Goal: Complete application form: Complete application form

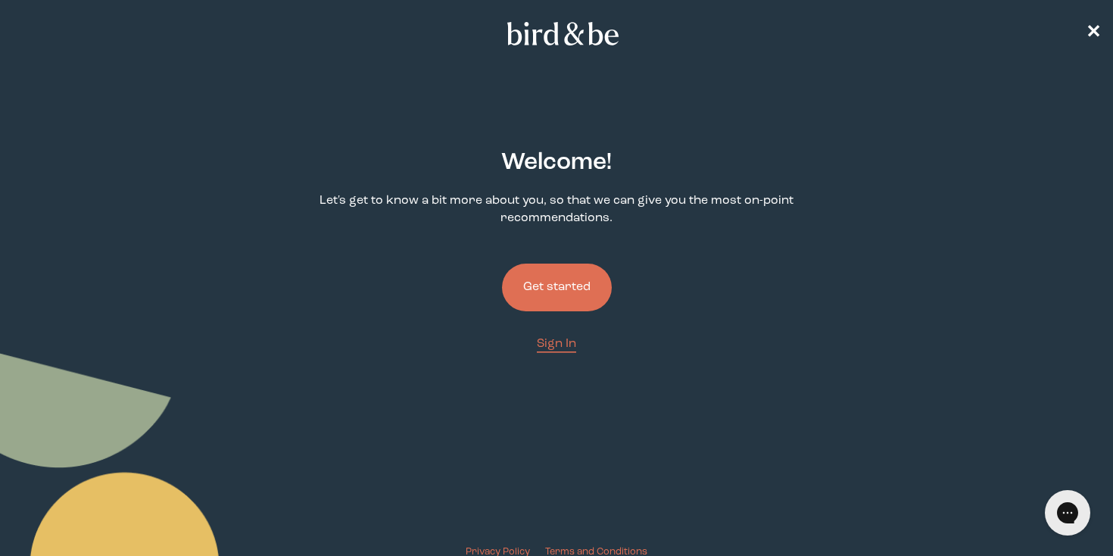
click at [563, 280] on button "Get started" at bounding box center [557, 287] width 110 height 48
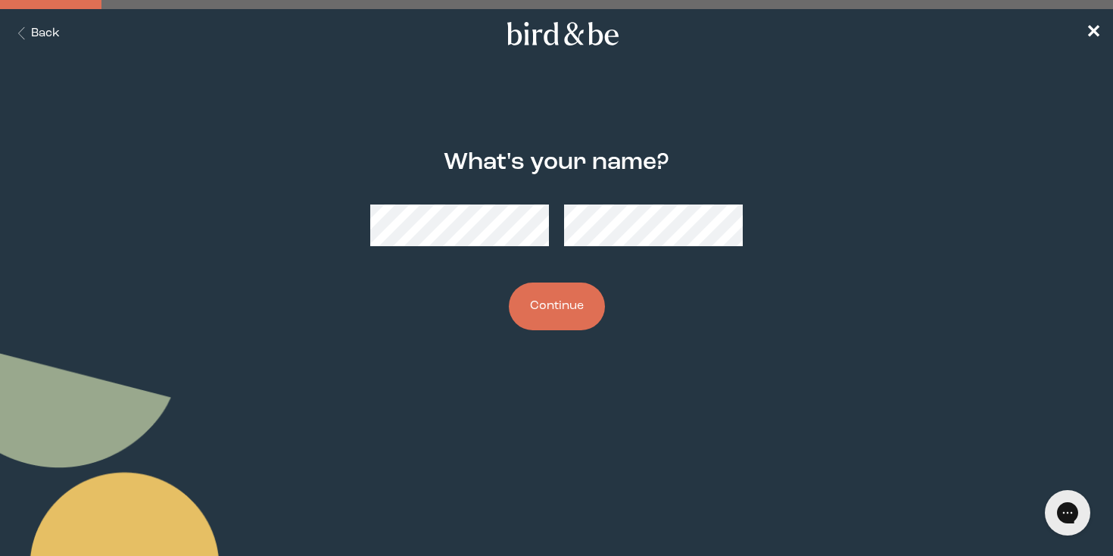
click at [574, 307] on button "Continue" at bounding box center [557, 306] width 96 height 48
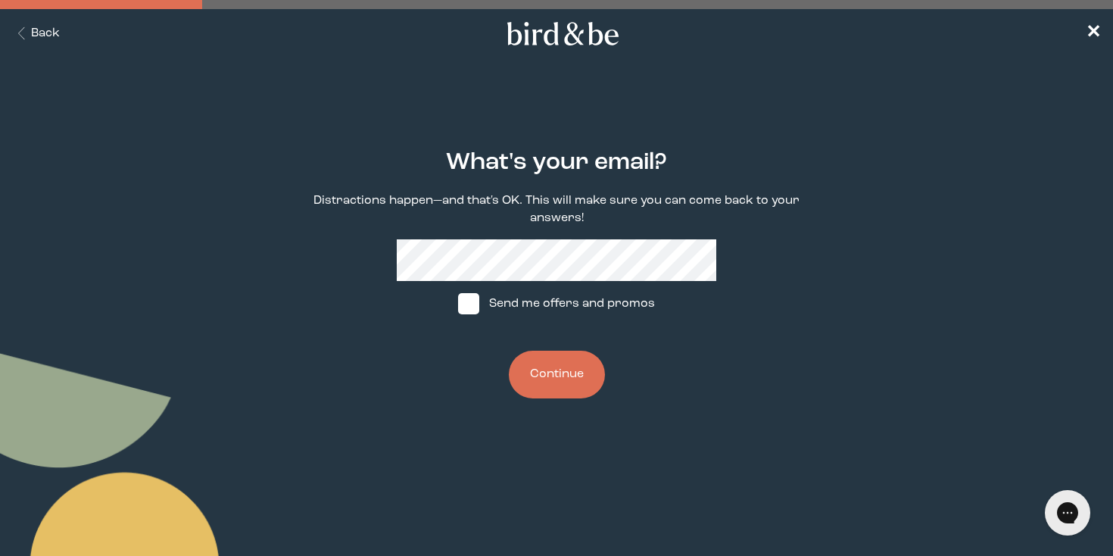
click at [557, 370] on button "Continue" at bounding box center [557, 375] width 96 height 48
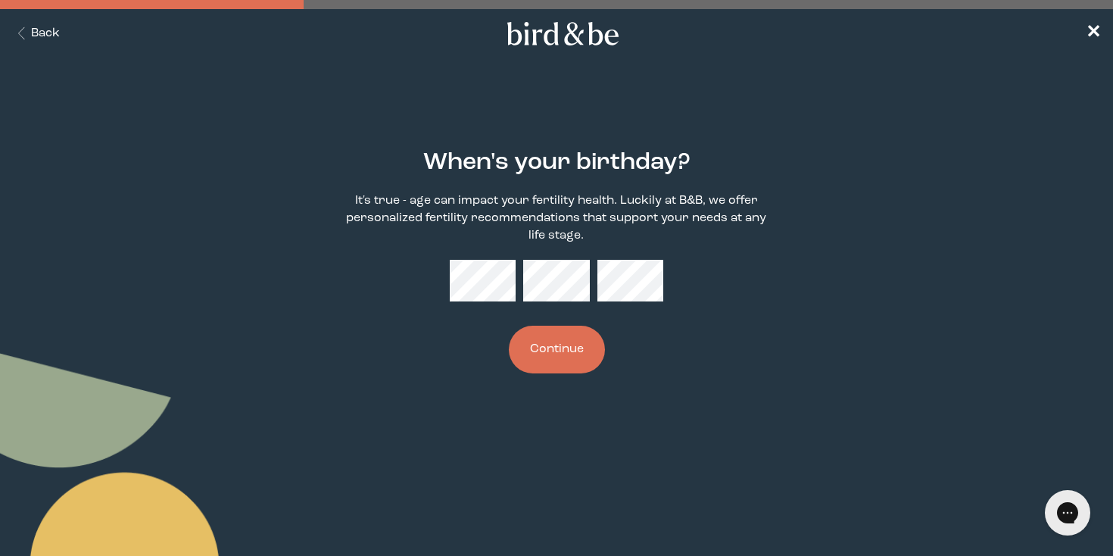
click at [562, 349] on button "Continue" at bounding box center [557, 350] width 96 height 48
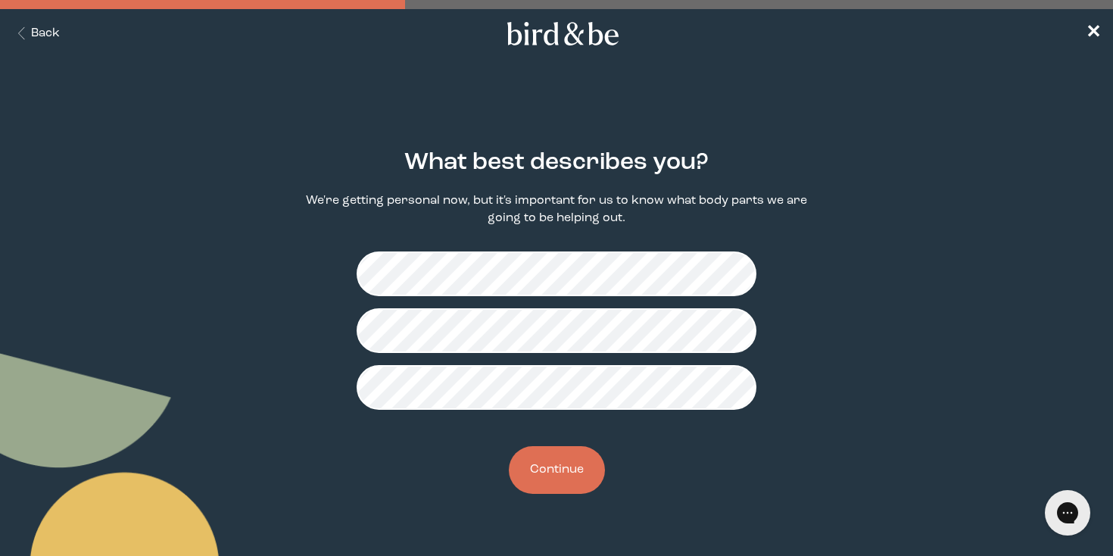
click at [571, 472] on button "Continue" at bounding box center [557, 470] width 96 height 48
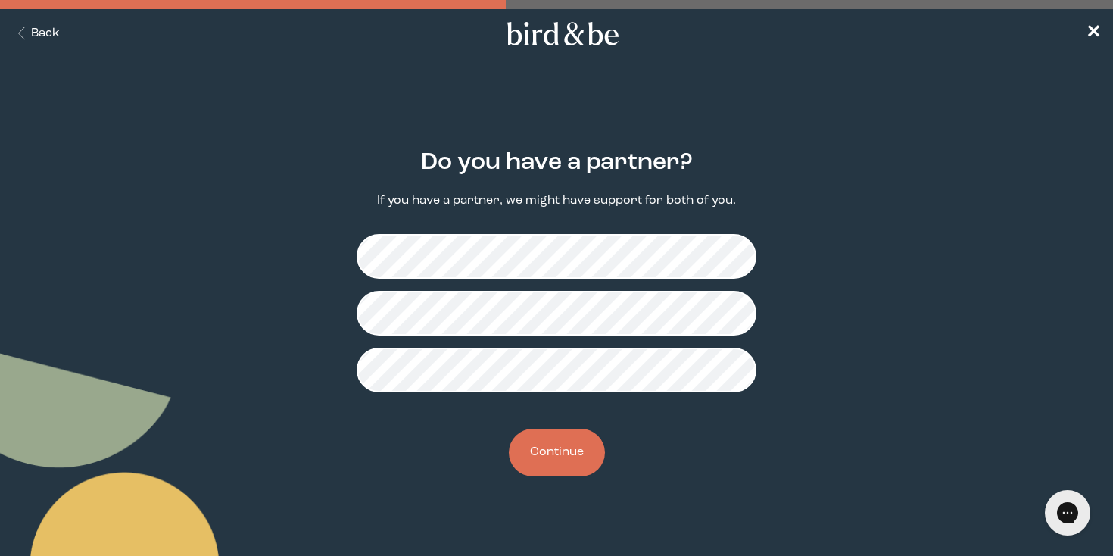
click at [563, 457] on button "Continue" at bounding box center [557, 453] width 96 height 48
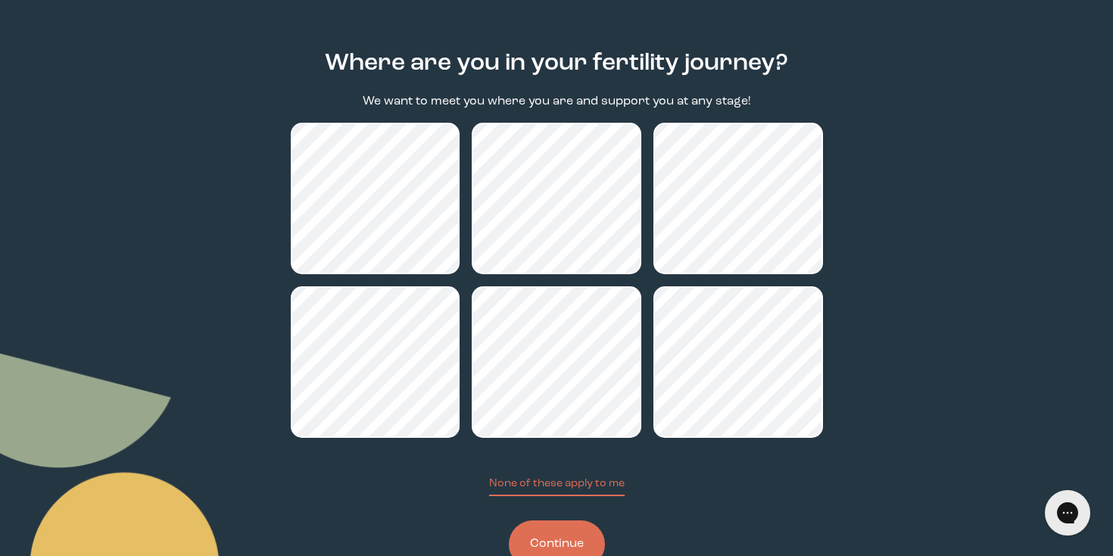
scroll to position [148, 0]
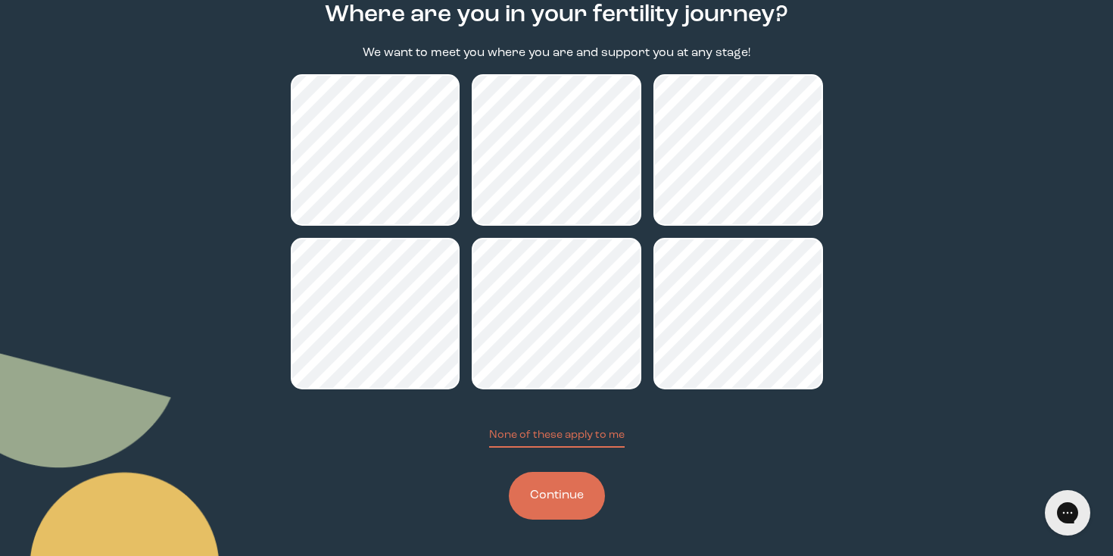
click at [562, 499] on button "Continue" at bounding box center [557, 496] width 96 height 48
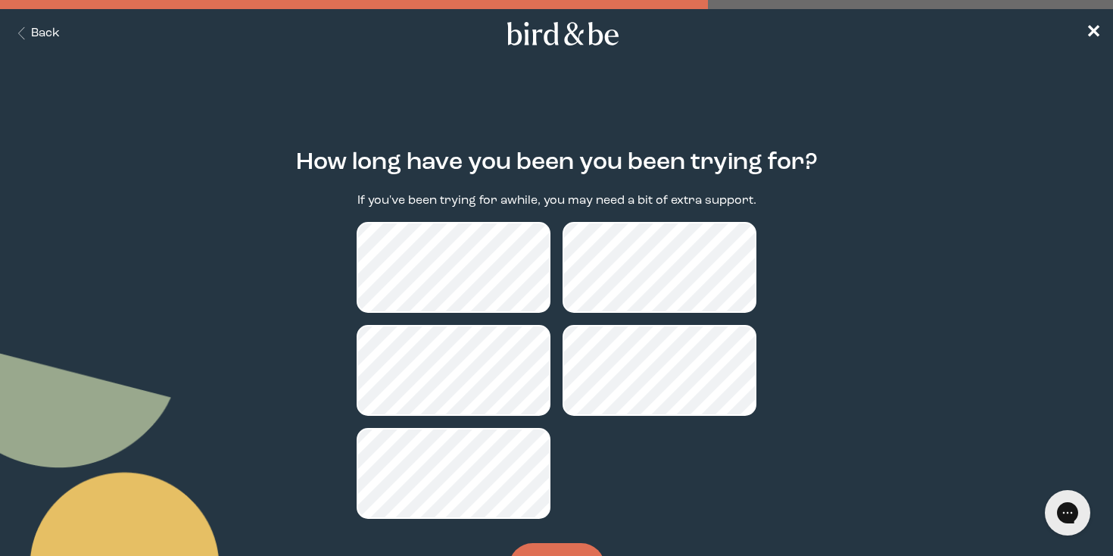
scroll to position [42, 0]
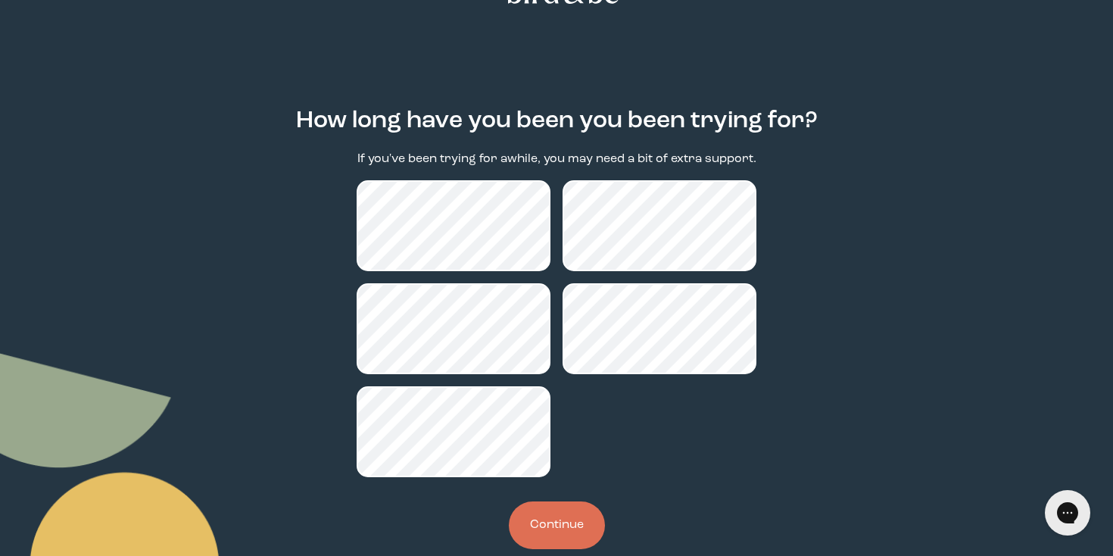
click at [569, 528] on button "Continue" at bounding box center [557, 525] width 96 height 48
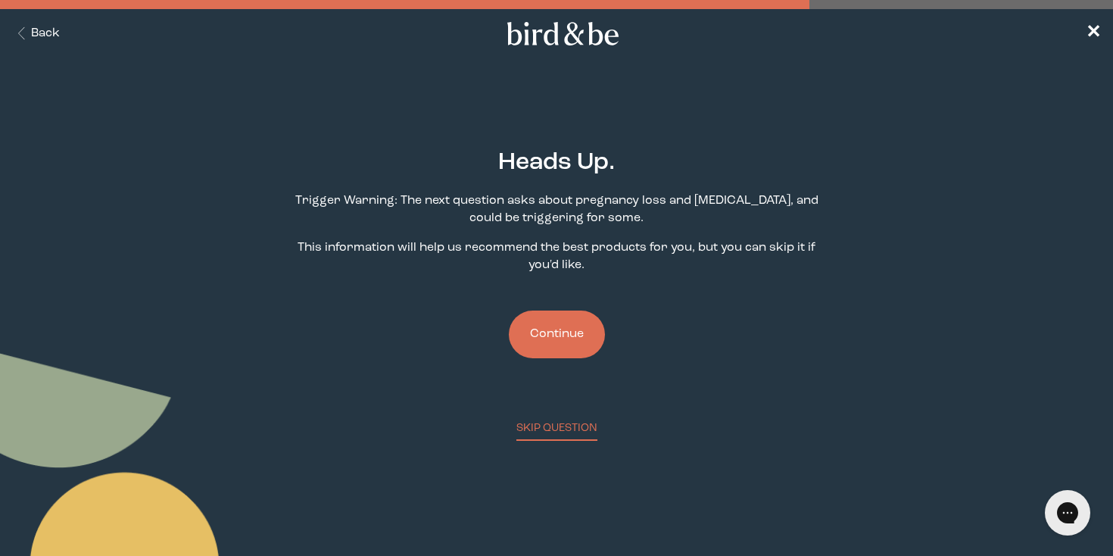
click at [568, 329] on button "Continue" at bounding box center [557, 334] width 96 height 48
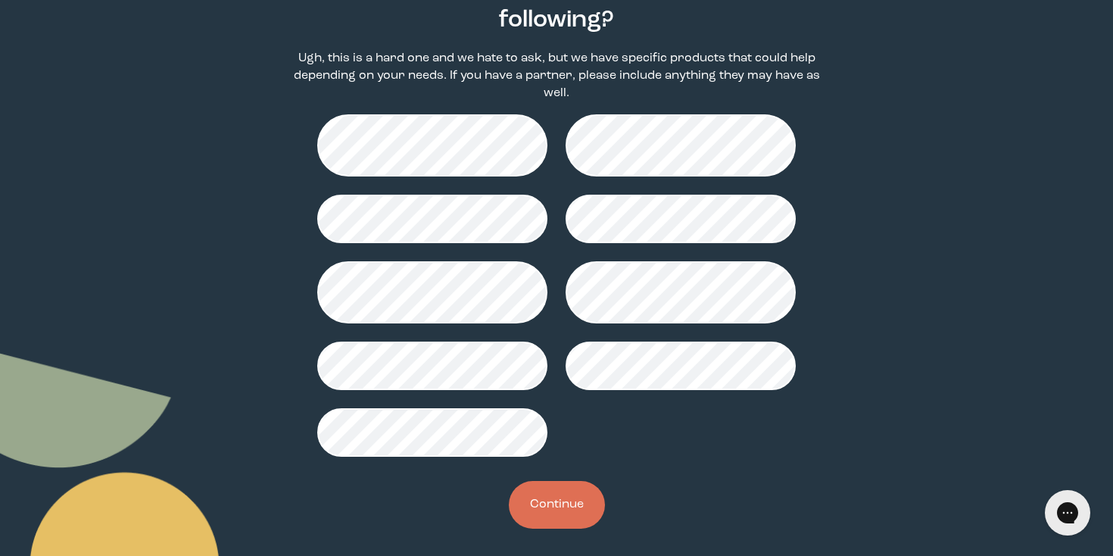
scroll to position [186, 0]
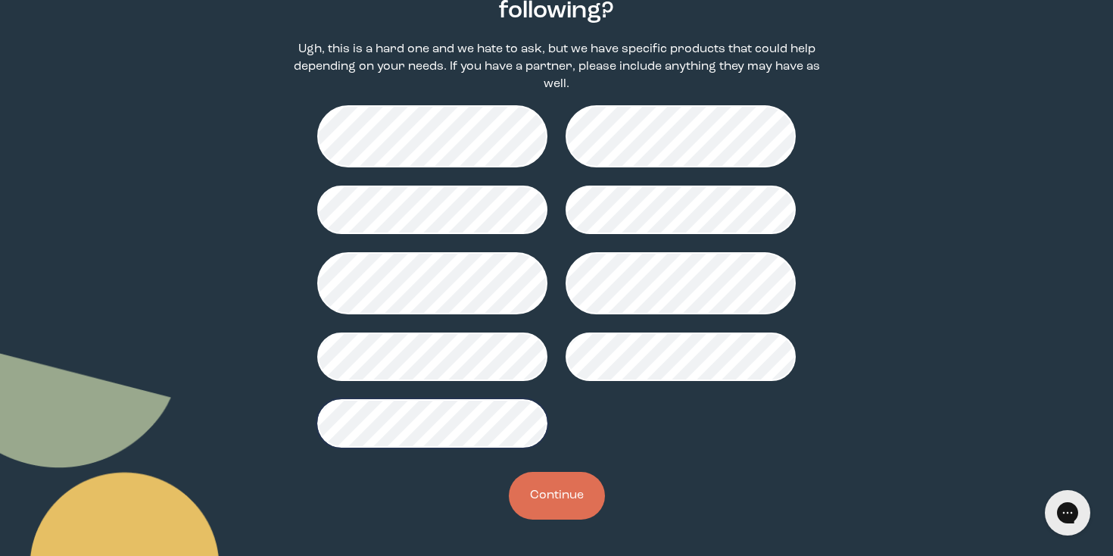
click at [571, 496] on button "Continue" at bounding box center [557, 496] width 96 height 48
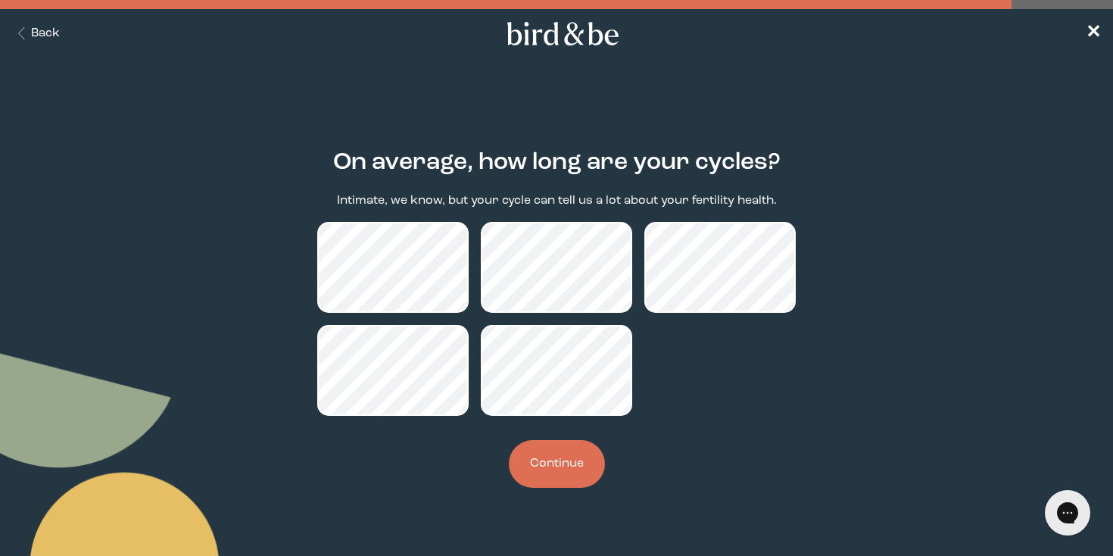
click at [556, 460] on button "Continue" at bounding box center [557, 464] width 96 height 48
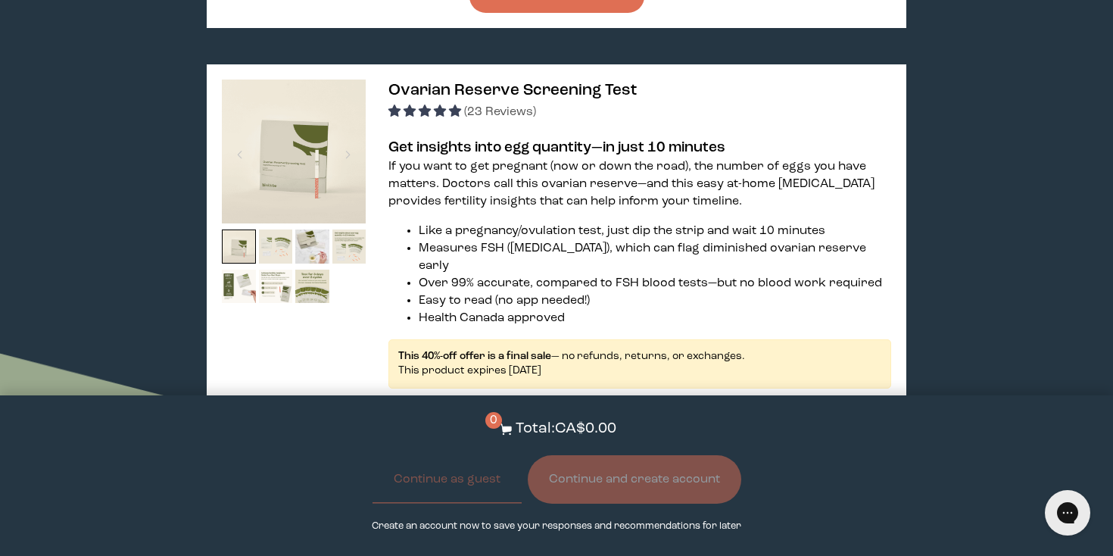
scroll to position [2144, 0]
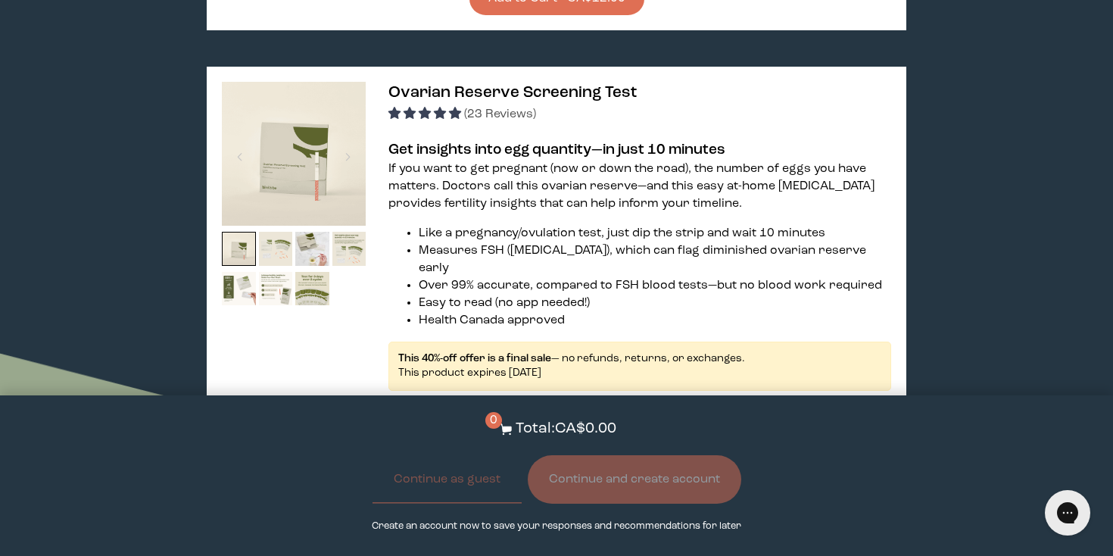
click at [513, 139] on h3 "Get insights into egg quantity—in just 10 minutes" at bounding box center [639, 149] width 503 height 21
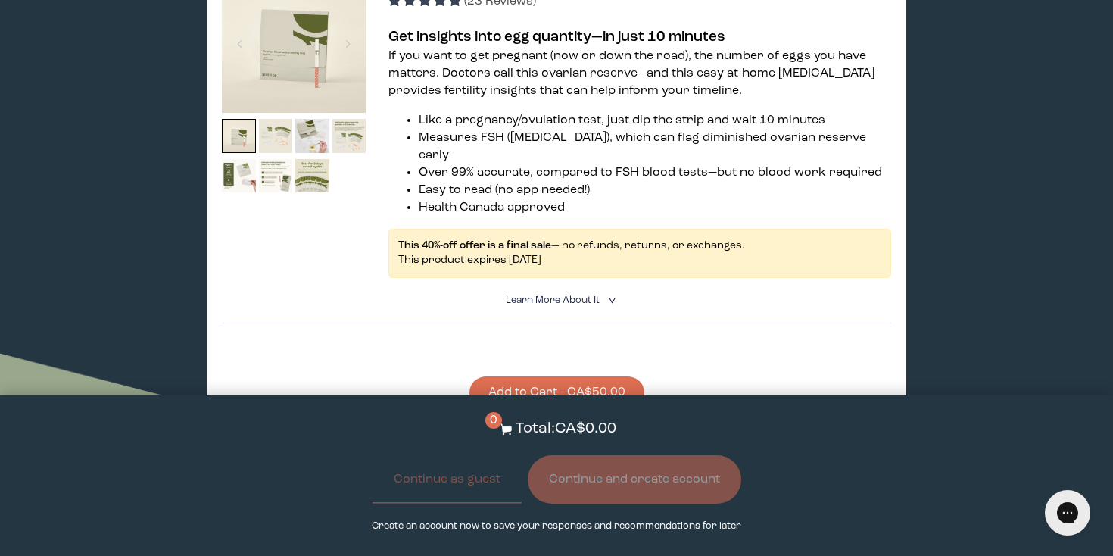
scroll to position [2260, 0]
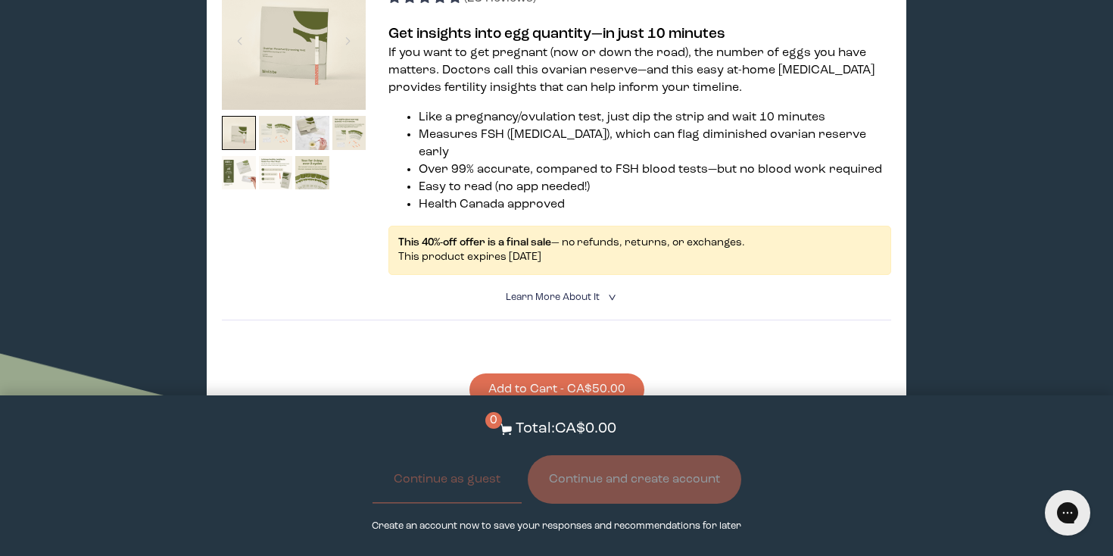
click at [569, 292] on span "Learn More About it" at bounding box center [553, 297] width 94 height 10
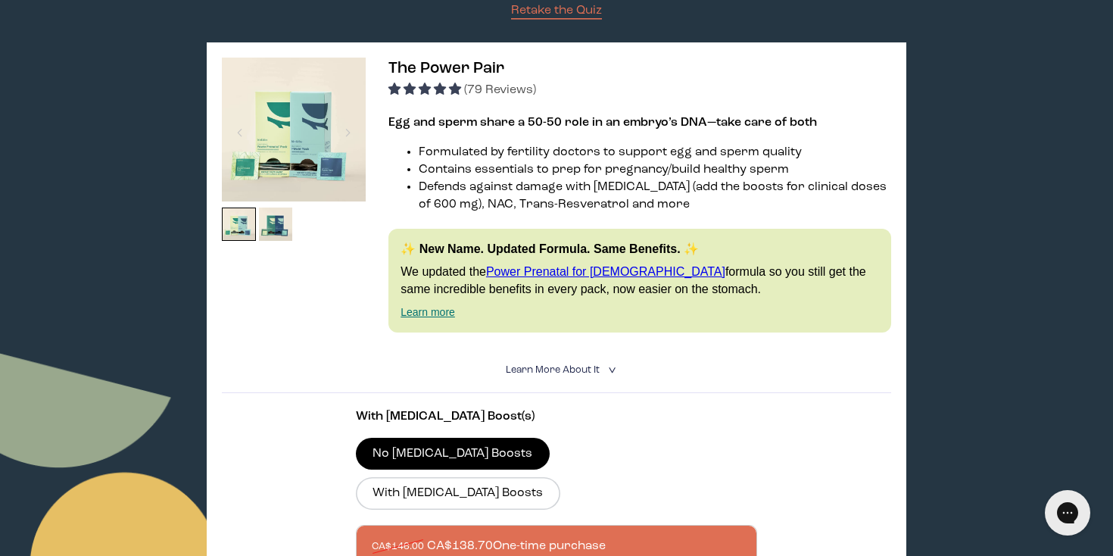
scroll to position [0, 0]
